Goal: Task Accomplishment & Management: Complete application form

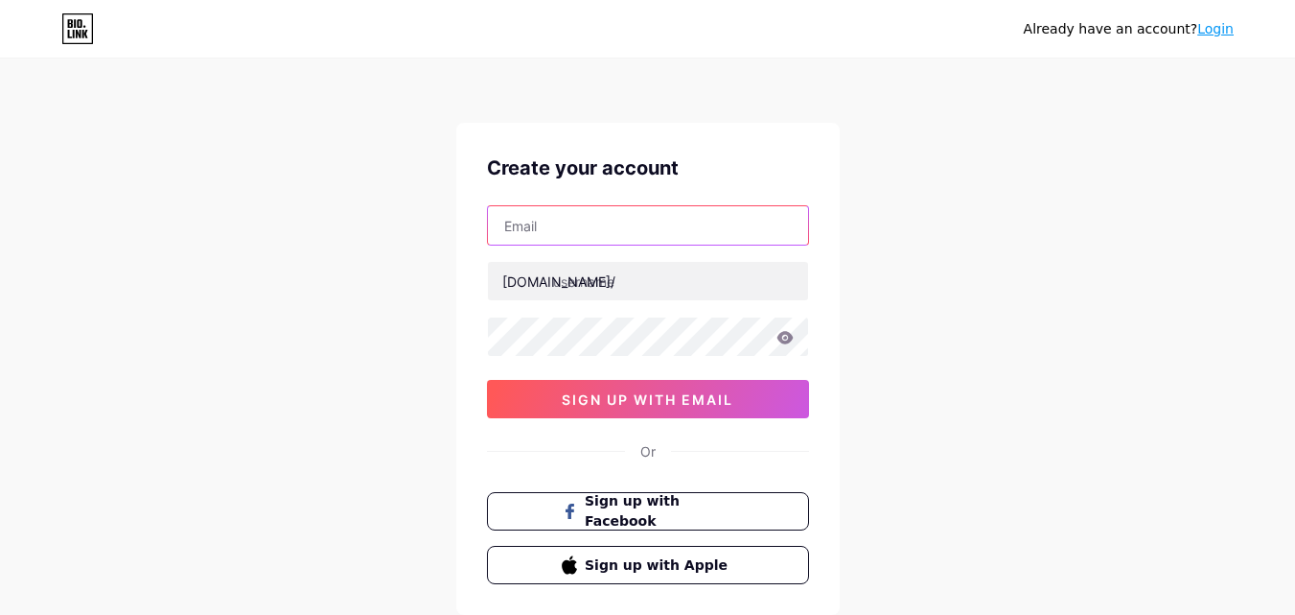
click at [601, 226] on input "text" at bounding box center [648, 225] width 320 height 38
paste input "[EMAIL_ADDRESS][DOMAIN_NAME]"
drag, startPoint x: 565, startPoint y: 227, endPoint x: 363, endPoint y: 193, distance: 204.3
click at [363, 201] on div "Already have an account? Login Create your account [EMAIL_ADDRESS][DOMAIN_NAME]…" at bounding box center [647, 366] width 1295 height 733
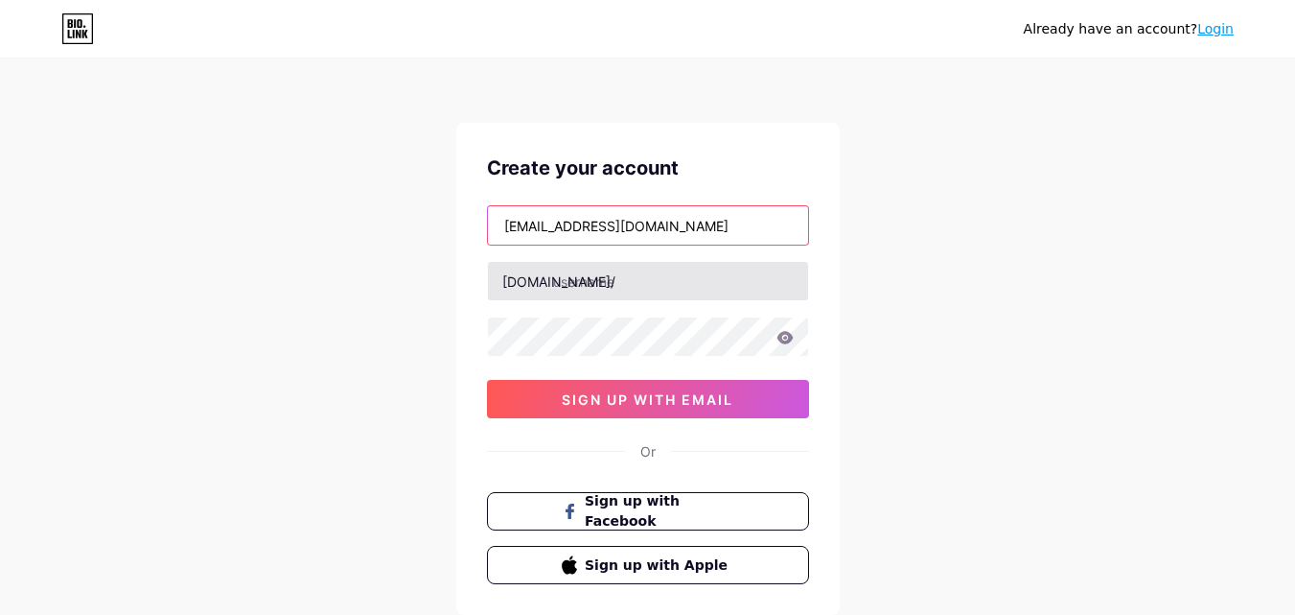
type input "[EMAIL_ADDRESS][DOMAIN_NAME]"
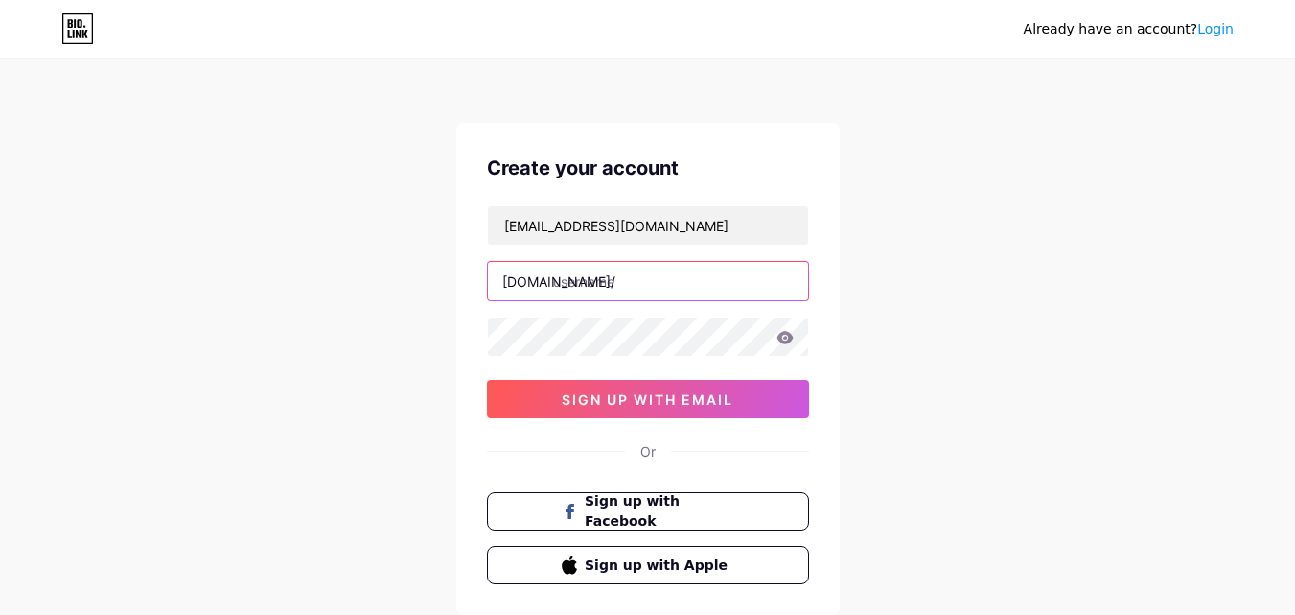
click at [649, 289] on input "text" at bounding box center [648, 281] width 320 height 38
paste input "burnpeak"
type input "burnpeak"
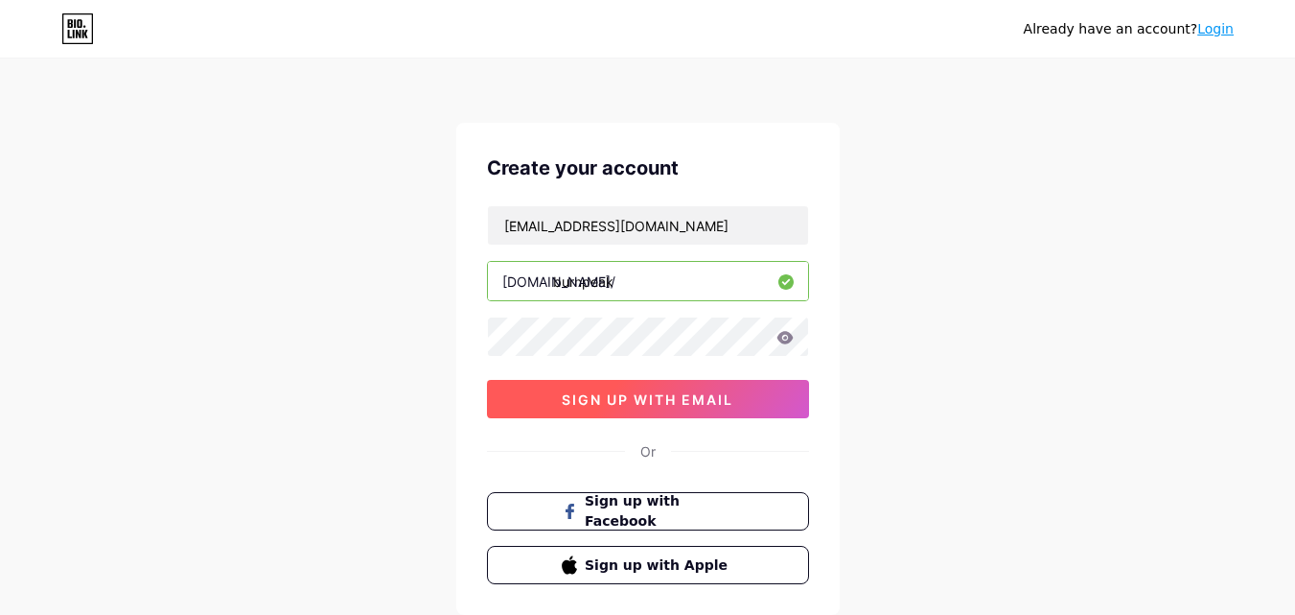
click at [569, 396] on span "sign up with email" at bounding box center [648, 399] width 172 height 16
